Goal: Obtain resource: Download file/media

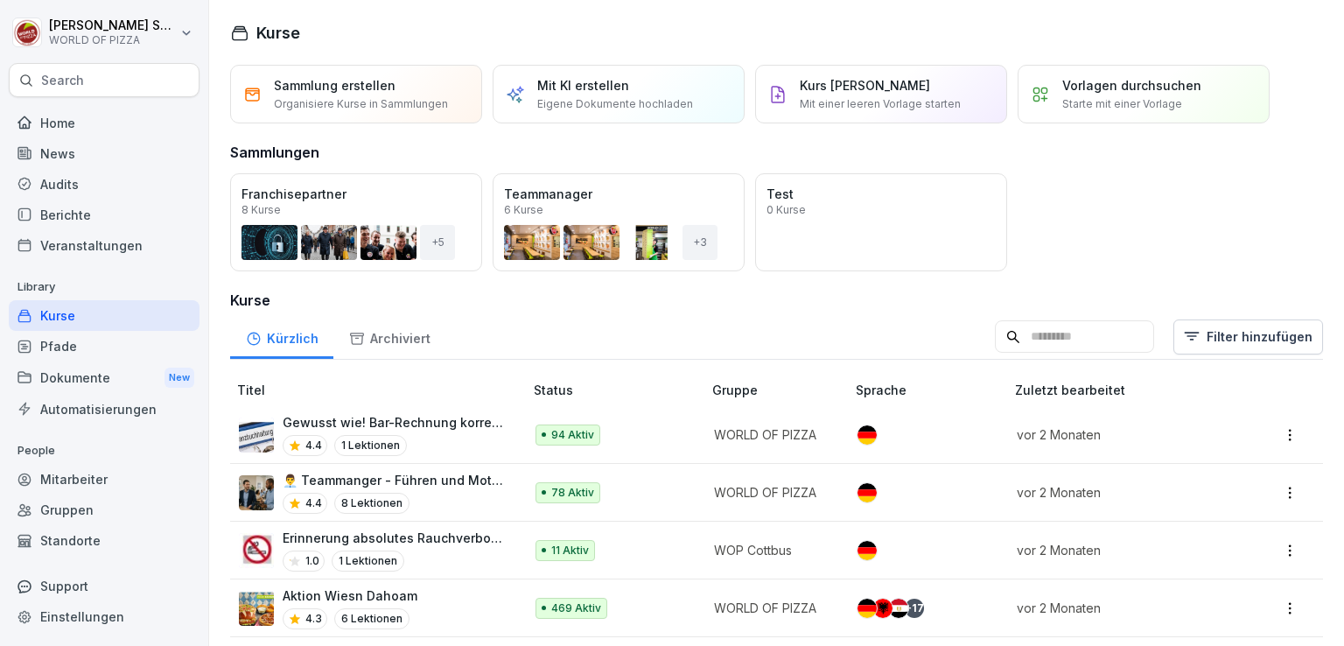
click at [49, 373] on div "Dokumente New" at bounding box center [104, 377] width 191 height 32
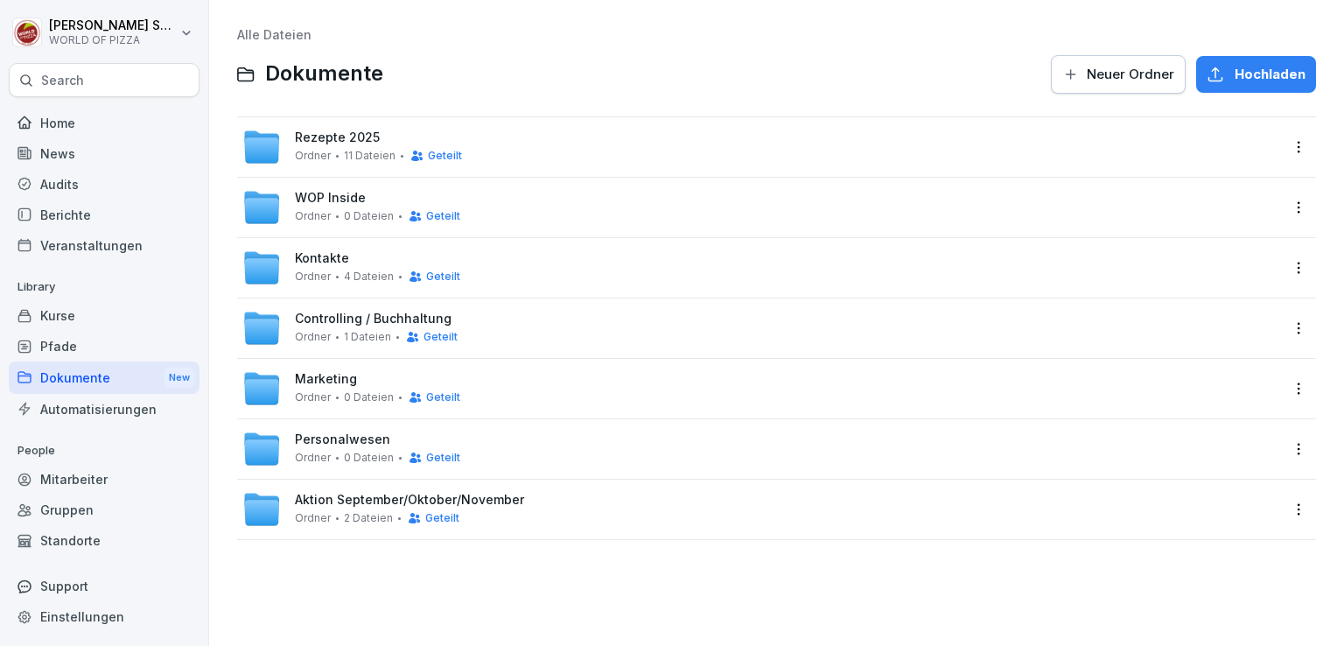
click at [332, 226] on div "WOP Inside Ordner 0 Dateien Geteilt" at bounding box center [776, 207] width 1078 height 59
click at [336, 206] on div "WOP Inside Ordner 0 Dateien Geteilt" at bounding box center [377, 207] width 165 height 32
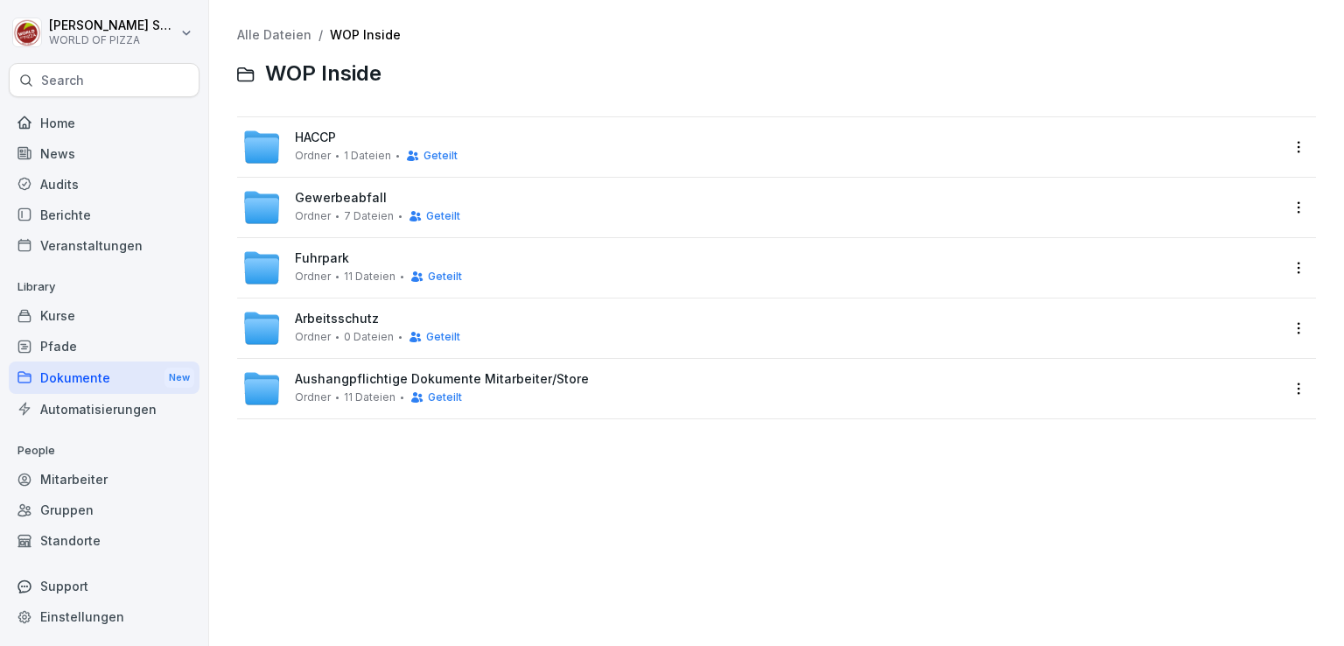
click at [334, 313] on span "Arbeitsschutz" at bounding box center [337, 318] width 84 height 15
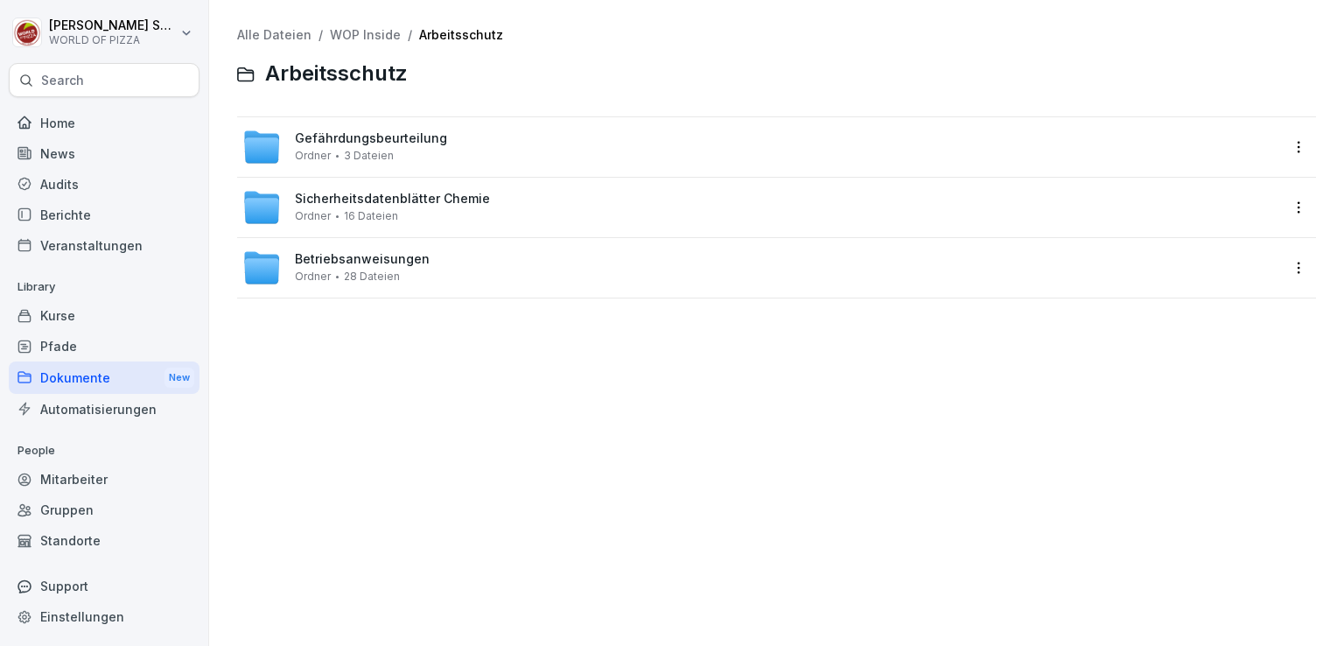
click at [321, 199] on span "Sicherheitsdatenblätter Chemie" at bounding box center [392, 199] width 195 height 15
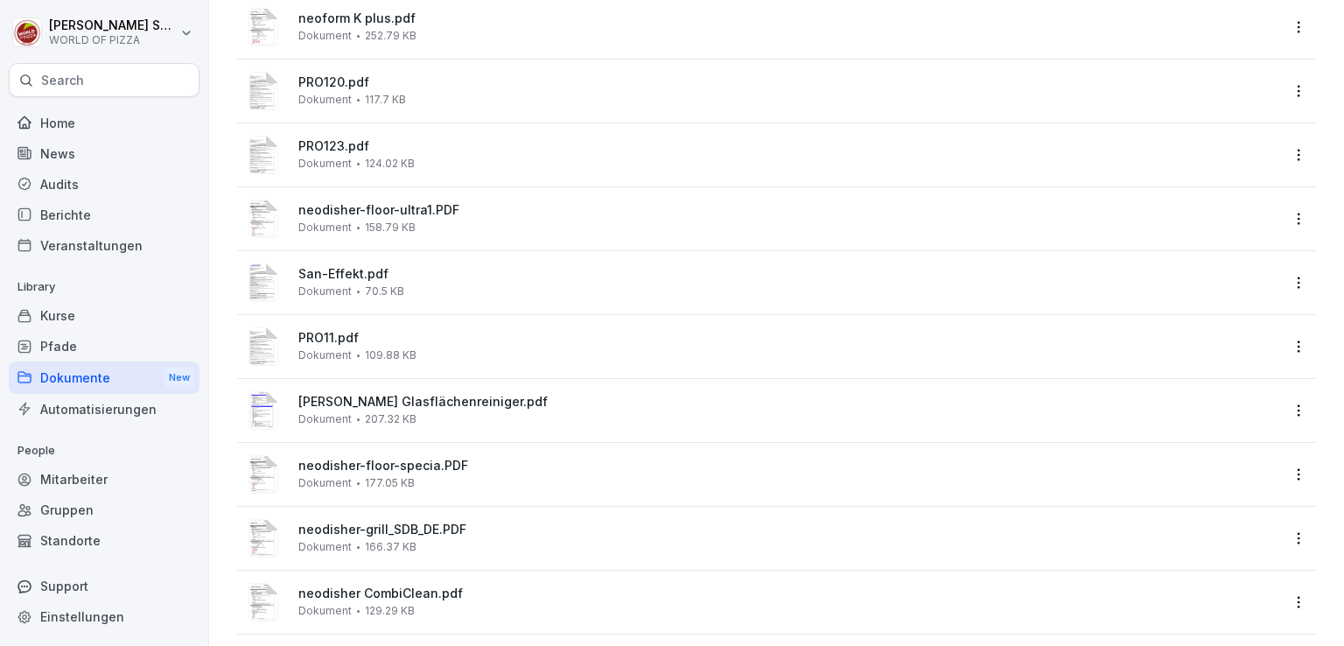
scroll to position [534, 0]
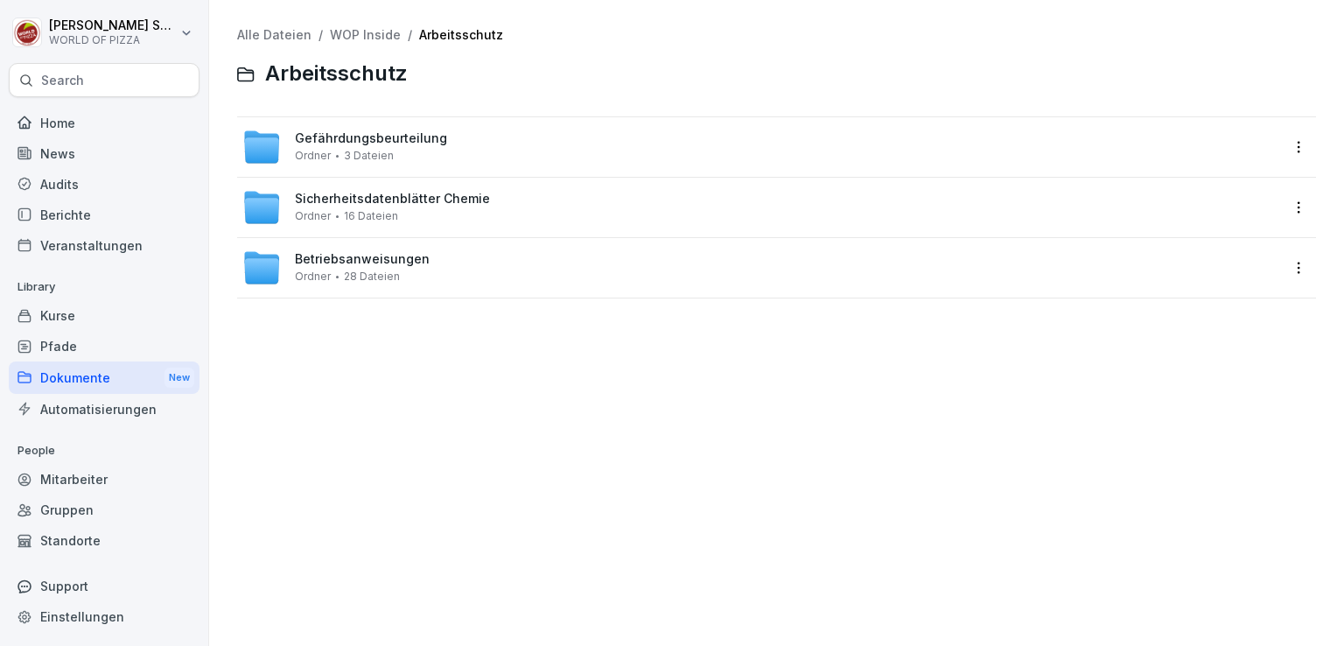
click at [344, 281] on span "28 Dateien" at bounding box center [372, 276] width 56 height 12
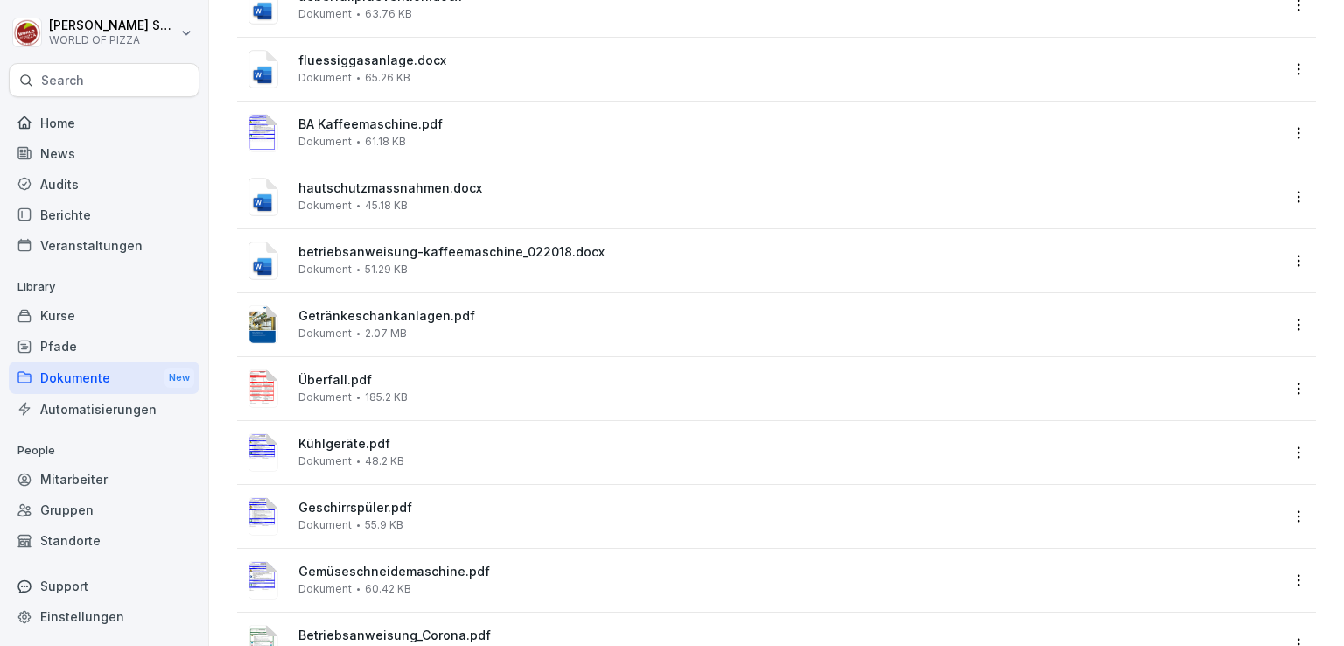
scroll to position [591, 0]
click at [401, 192] on span "hautschutzmassnahmen.docx" at bounding box center [788, 187] width 981 height 15
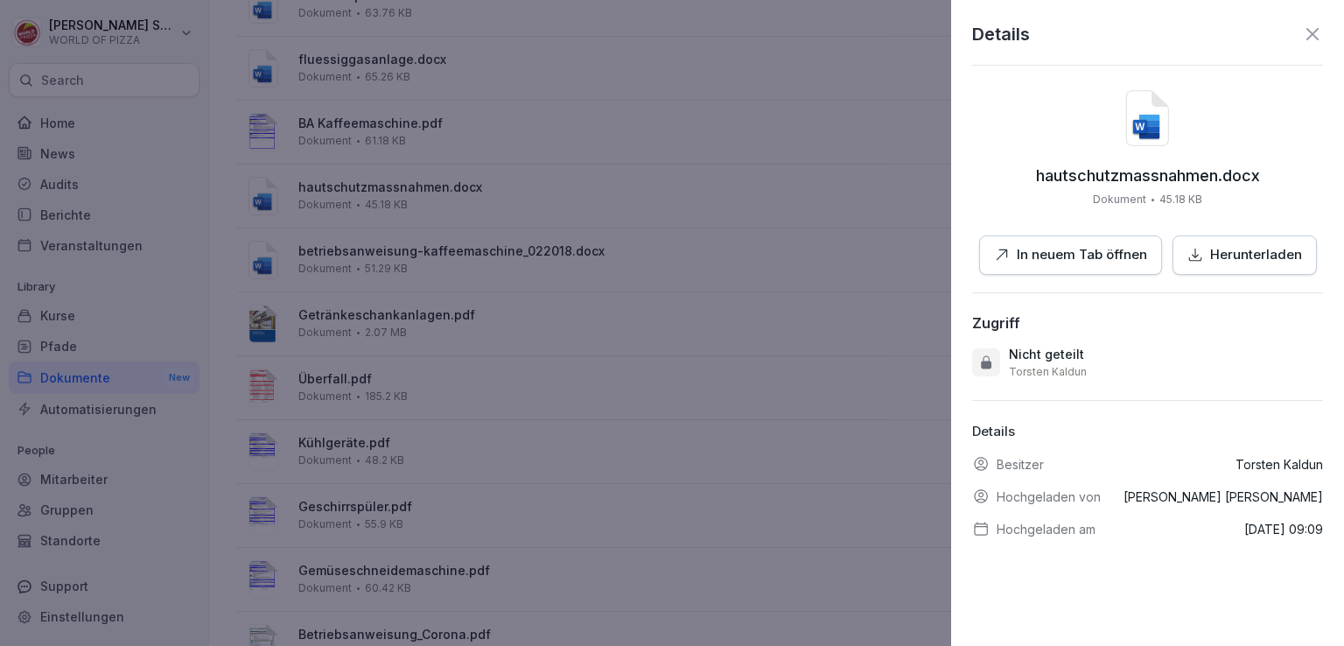
click at [1134, 262] on p "In neuem Tab öffnen" at bounding box center [1081, 255] width 130 height 20
click at [1218, 247] on p "Herunterladen" at bounding box center [1256, 255] width 92 height 20
click at [1302, 35] on icon at bounding box center [1312, 34] width 21 height 21
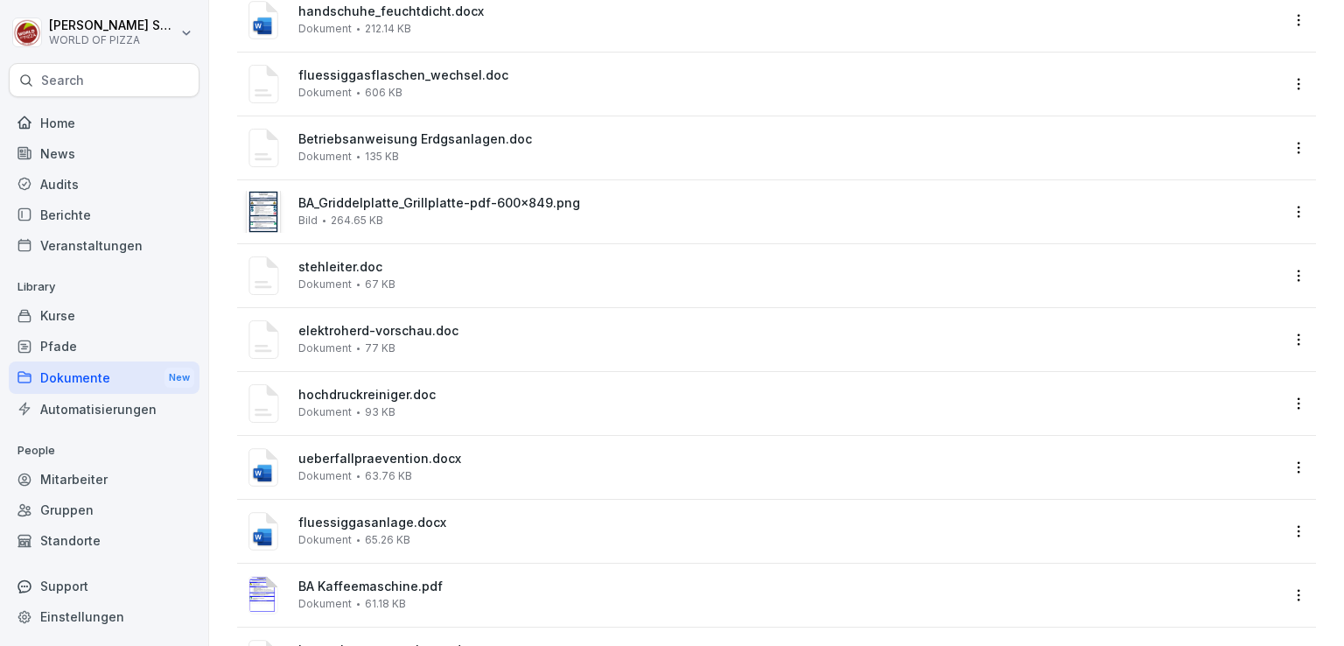
scroll to position [0, 0]
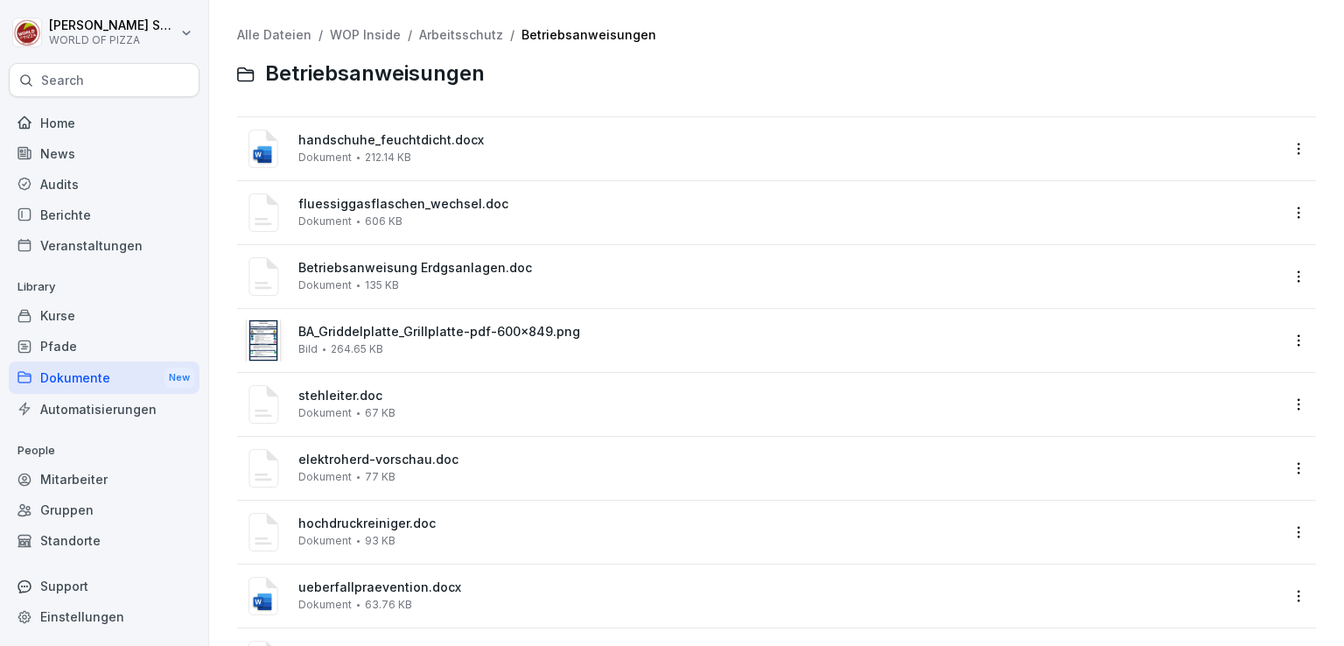
click at [451, 41] on link "Arbeitsschutz" at bounding box center [461, 34] width 84 height 15
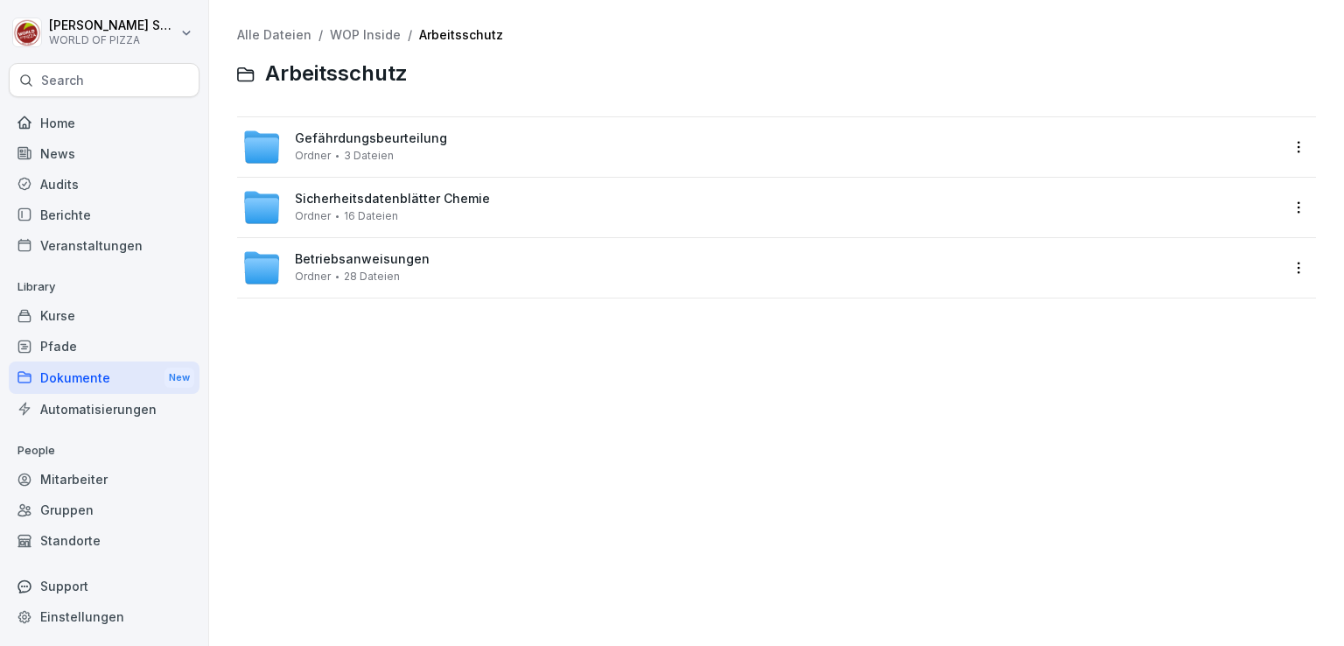
click at [367, 129] on div "Gefährdungsbeurteilung Ordner 3 Dateien" at bounding box center [760, 147] width 1037 height 38
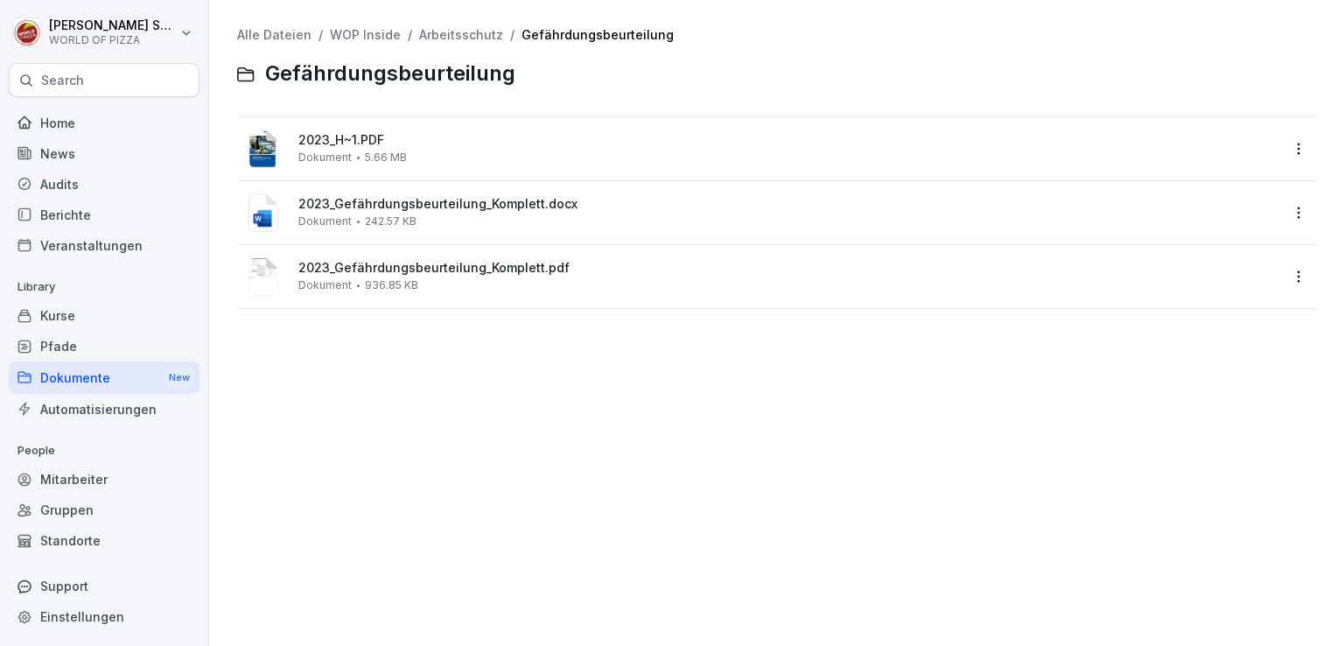
click at [440, 30] on link "Arbeitsschutz" at bounding box center [461, 34] width 84 height 15
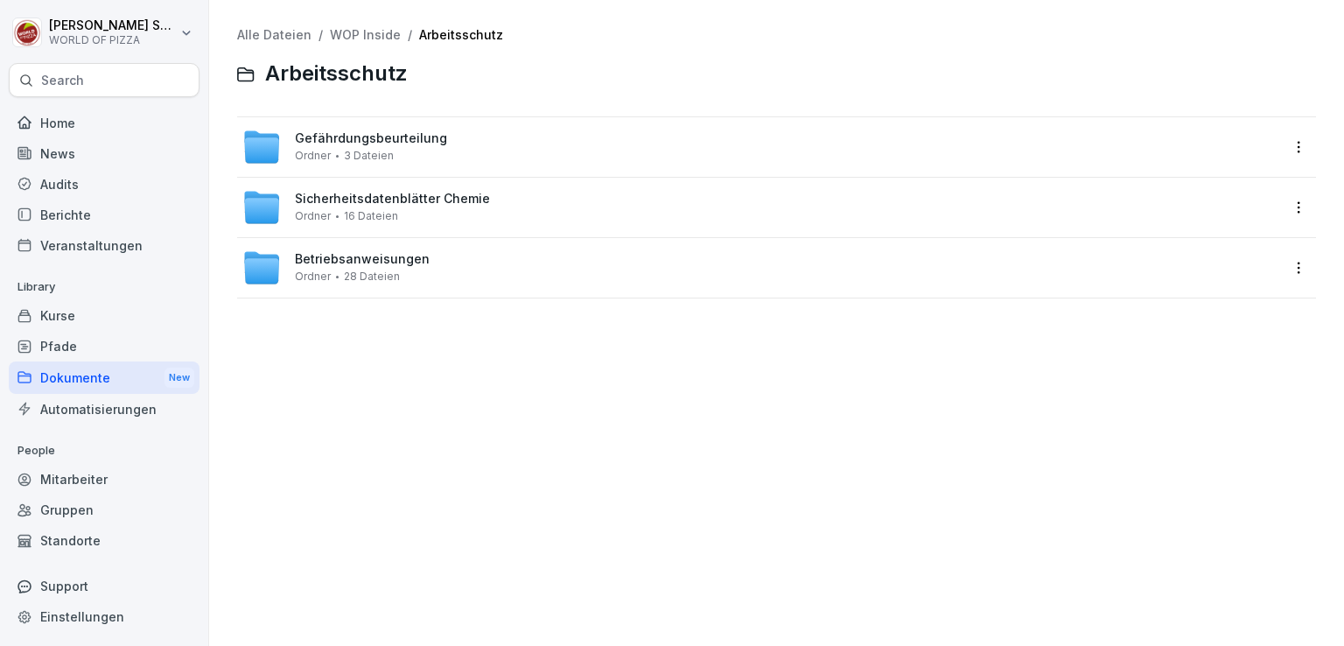
drag, startPoint x: 315, startPoint y: 211, endPoint x: 295, endPoint y: 215, distance: 20.6
click at [295, 215] on span "Ordner" at bounding box center [313, 216] width 36 height 12
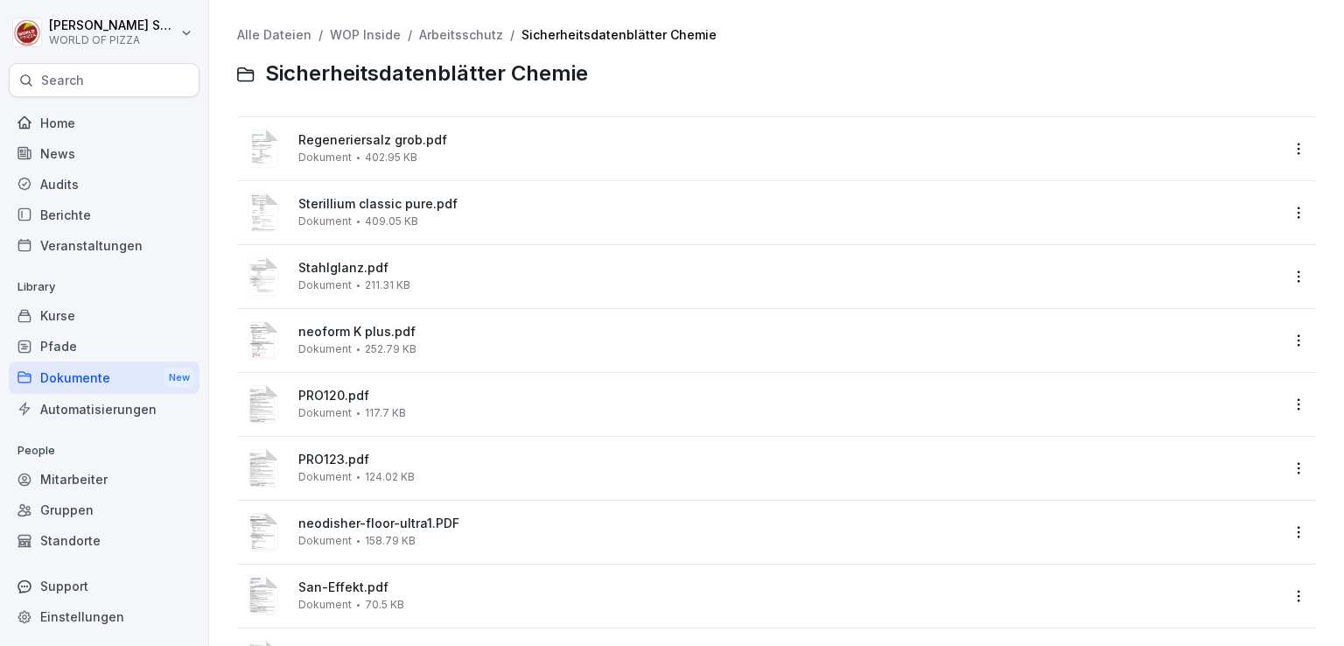
click at [464, 29] on link "Arbeitsschutz" at bounding box center [461, 34] width 84 height 15
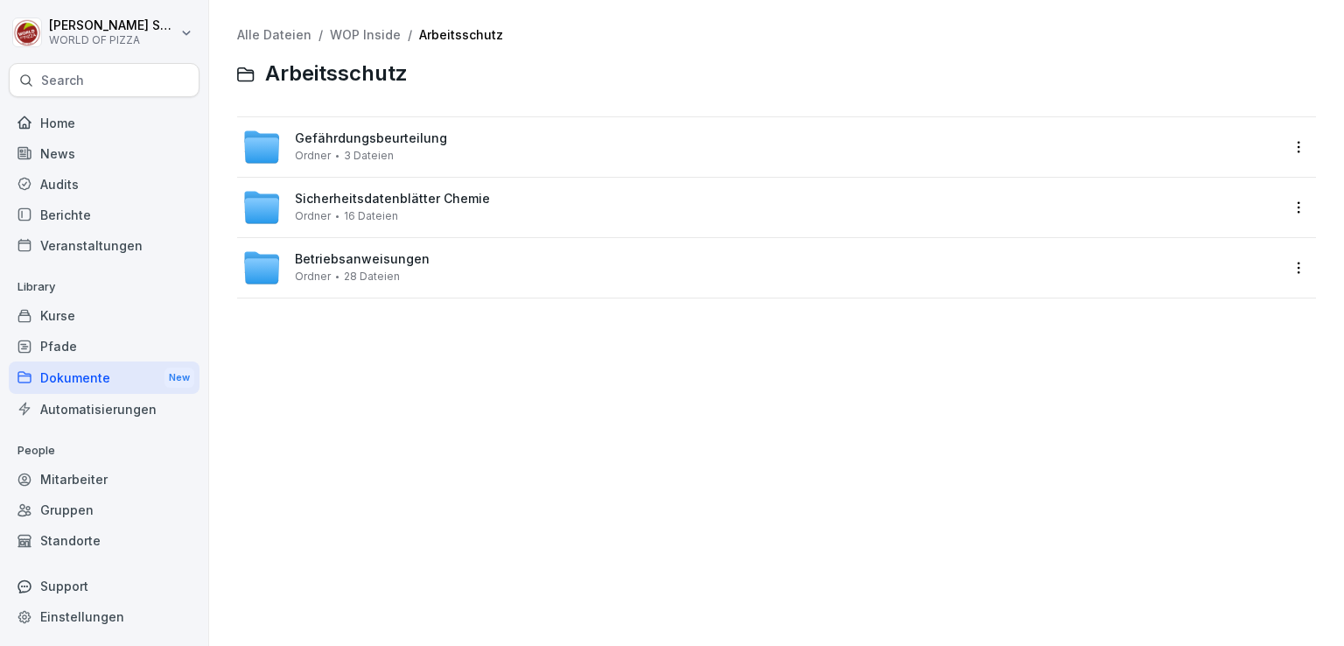
click at [315, 270] on span "Ordner" at bounding box center [313, 276] width 36 height 12
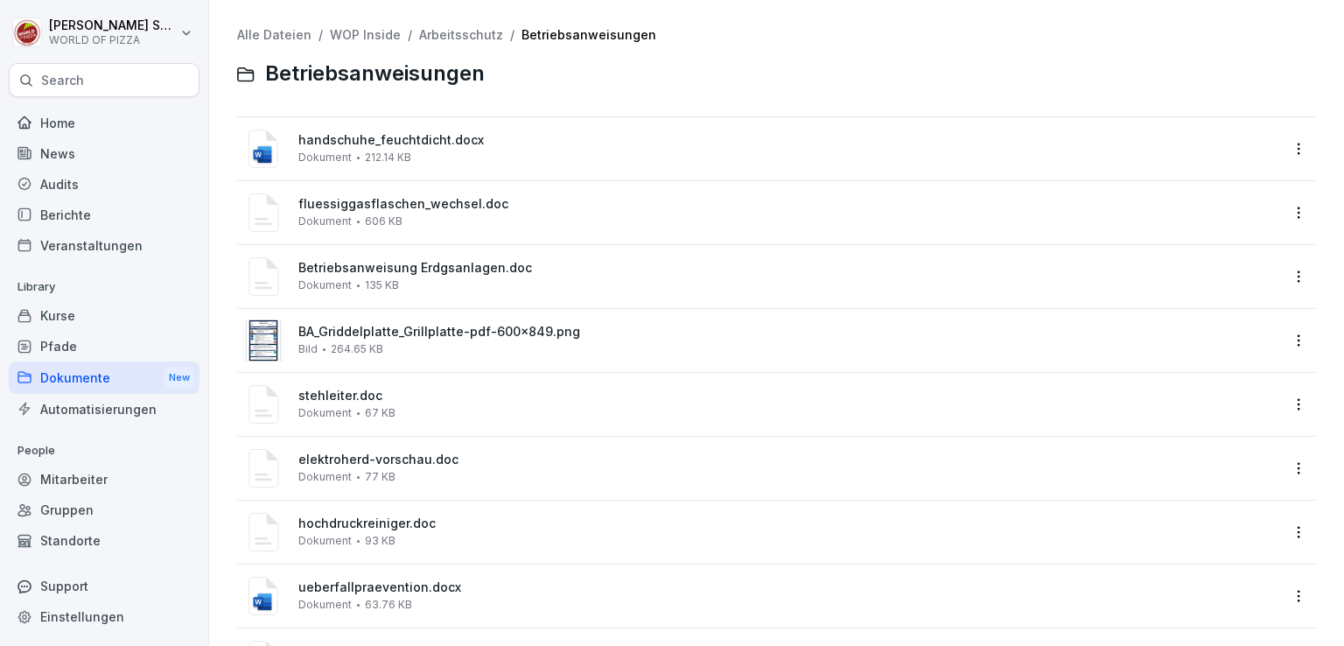
click at [367, 33] on link "WOP Inside" at bounding box center [365, 34] width 71 height 15
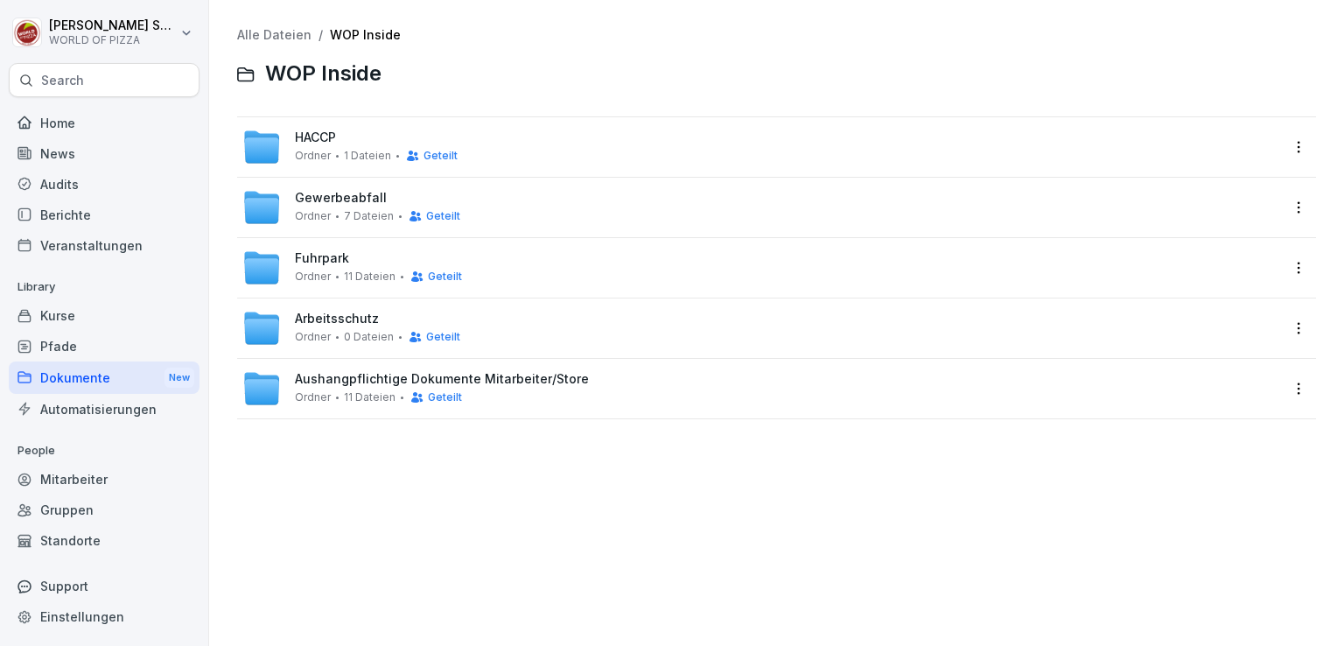
click at [308, 322] on span "Arbeitsschutz" at bounding box center [337, 318] width 84 height 15
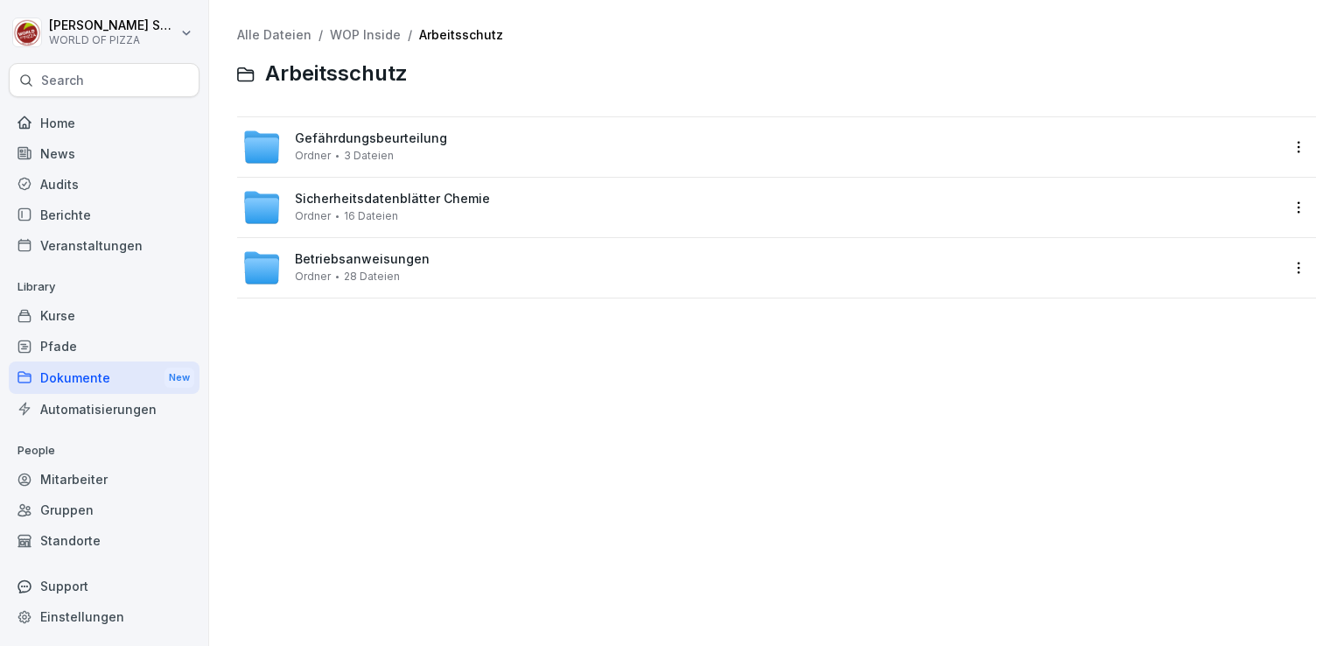
click at [353, 36] on link "WOP Inside" at bounding box center [365, 34] width 71 height 15
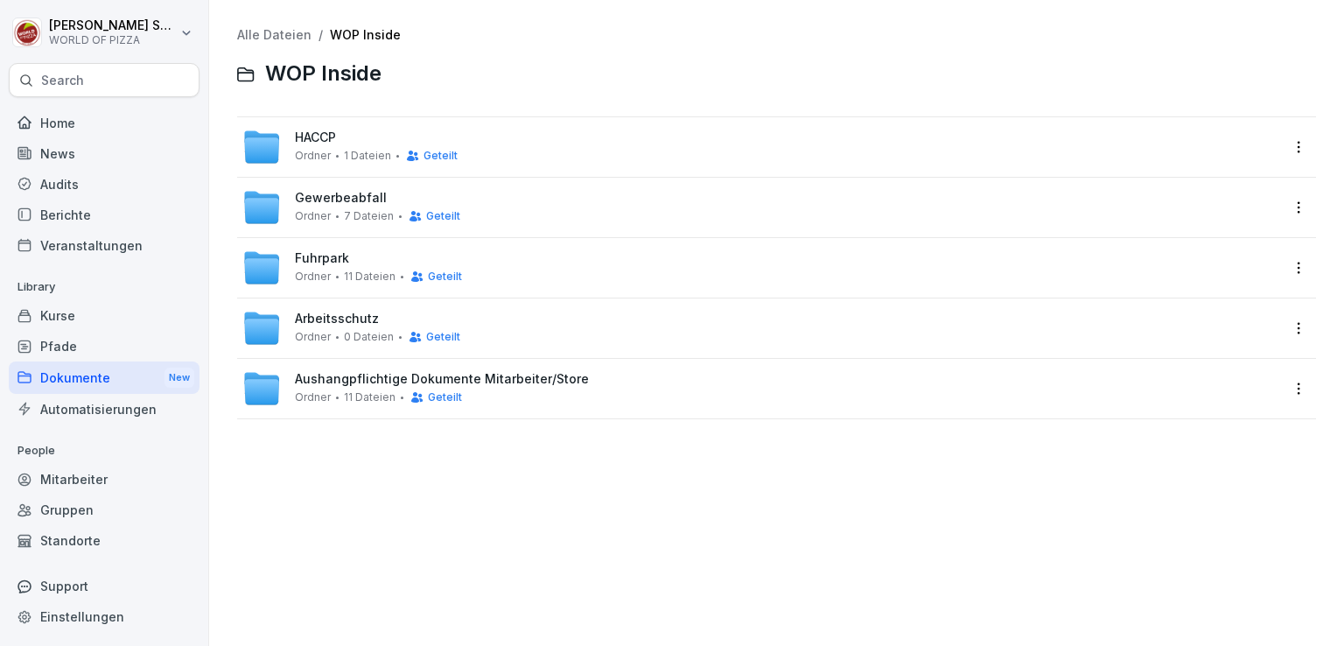
click at [315, 387] on div "Aushangpflichtige Dokumente Mitarbeiter/Store Ordner 11 Dateien Geteilt" at bounding box center [442, 388] width 294 height 32
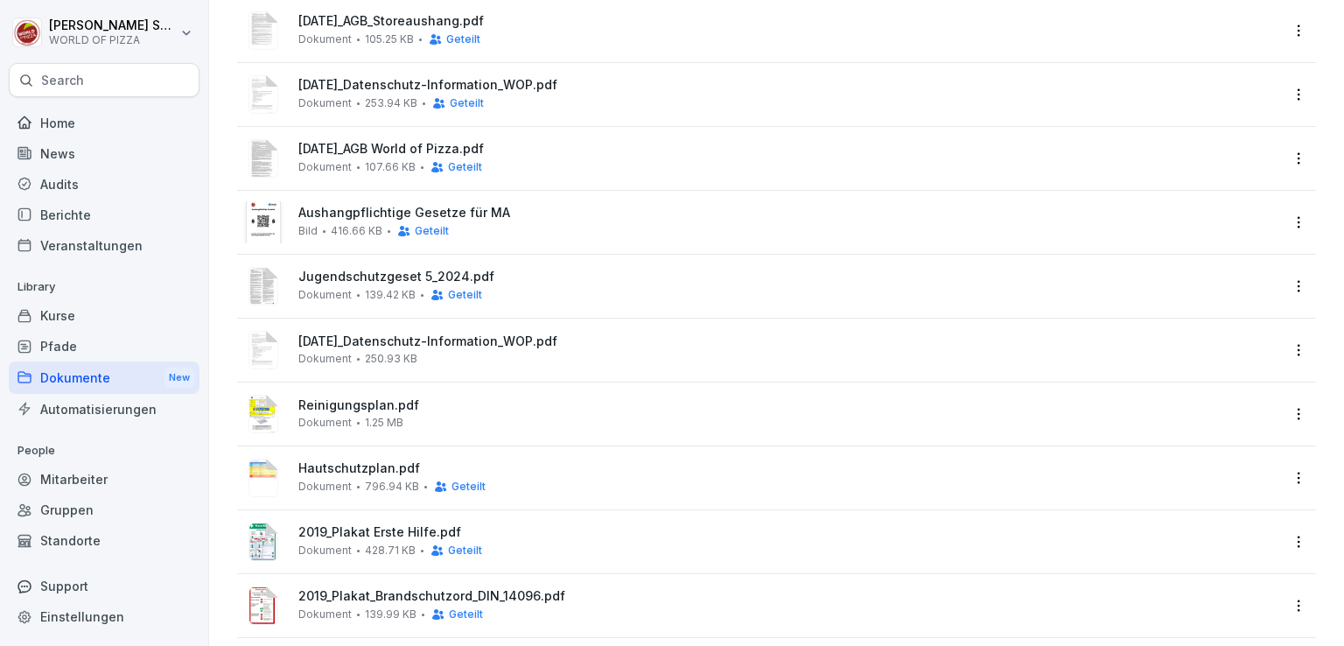
scroll to position [214, 0]
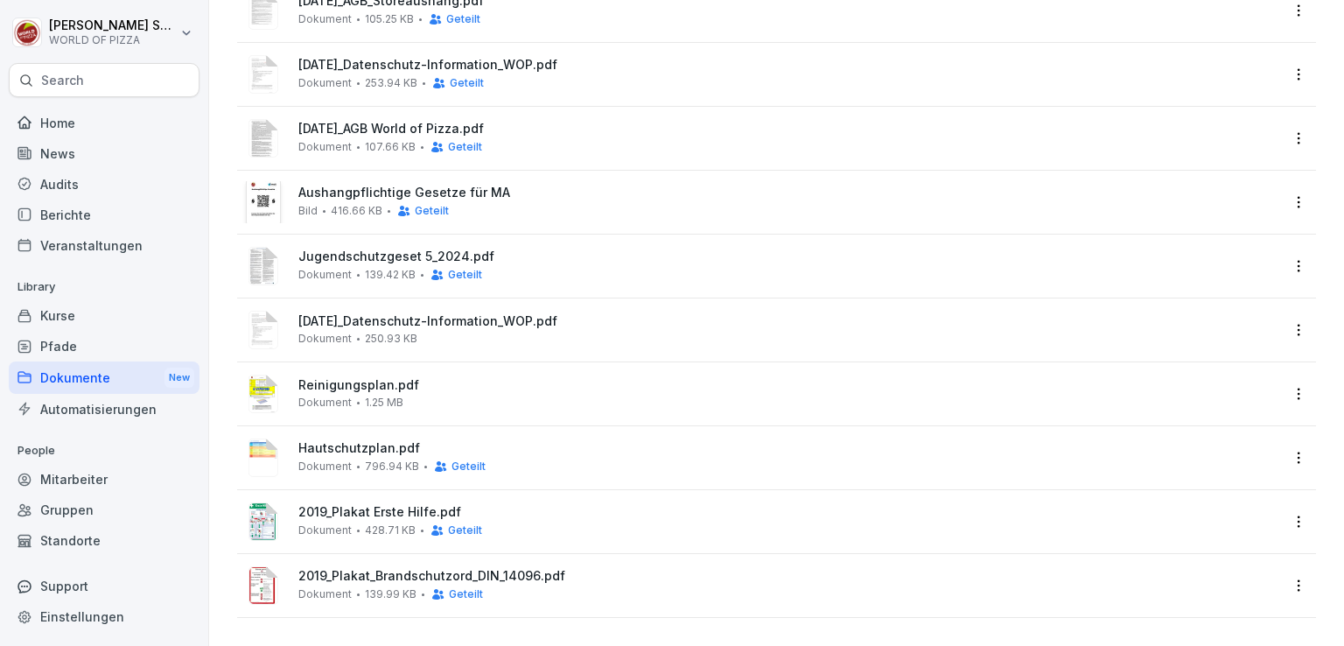
click at [339, 441] on span "Hautschutzplan.pdf" at bounding box center [788, 448] width 981 height 15
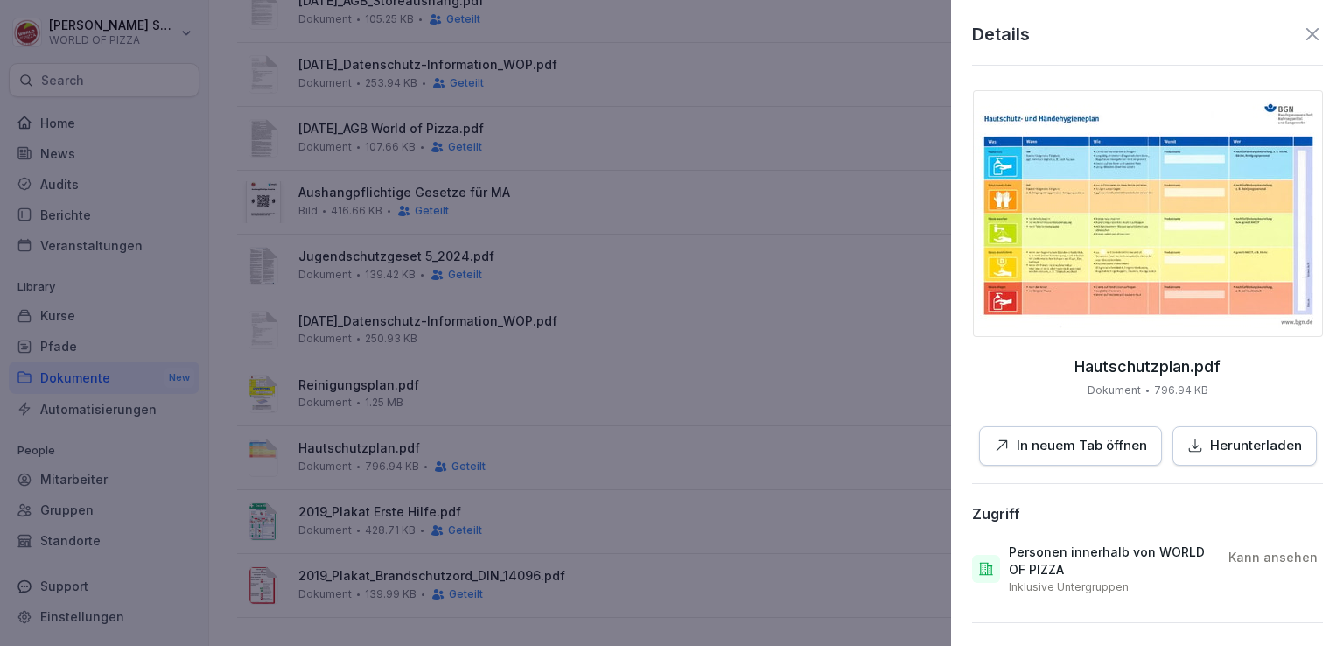
click at [1214, 442] on p "Herunterladen" at bounding box center [1256, 446] width 92 height 20
click at [1302, 36] on icon at bounding box center [1312, 34] width 21 height 21
